Goal: Register for event/course

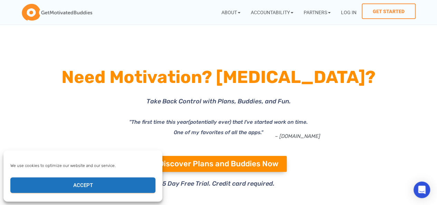
click at [97, 188] on button "Accept" at bounding box center [82, 185] width 145 height 16
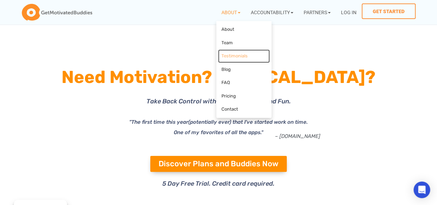
click at [228, 54] on link "Testimonials" at bounding box center [244, 55] width 52 height 13
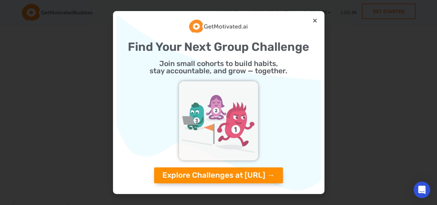
scroll to position [45, 0]
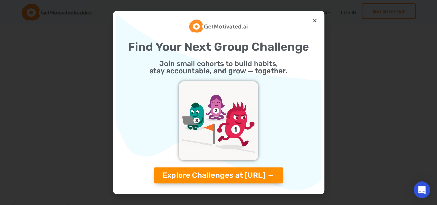
click at [317, 20] on div "Find Your Next Group Challenge Join small cohorts to build habits, stay account…" at bounding box center [218, 102] width 204 height 176
click at [316, 22] on icon "Close" at bounding box center [314, 20] width 5 height 5
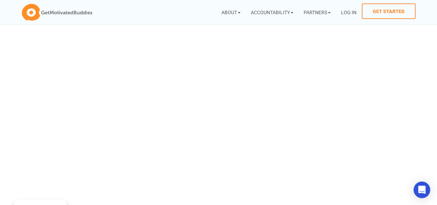
scroll to position [76, 0]
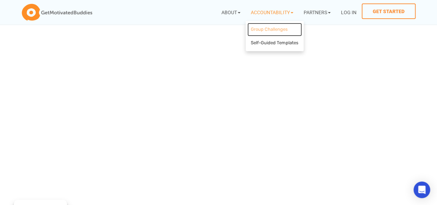
click at [263, 32] on link "Group Challenges" at bounding box center [274, 29] width 55 height 13
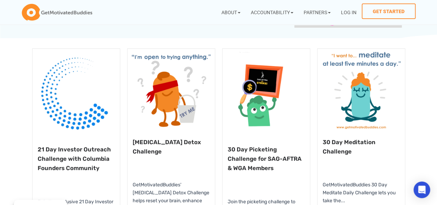
scroll to position [107, 0]
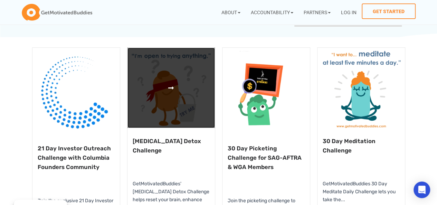
click at [193, 83] on link at bounding box center [170, 88] width 87 height 80
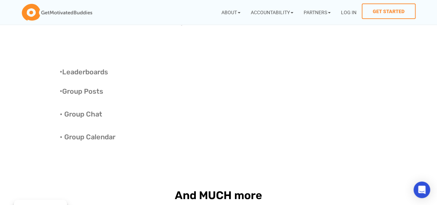
scroll to position [1224, 0]
